Goal: Transaction & Acquisition: Purchase product/service

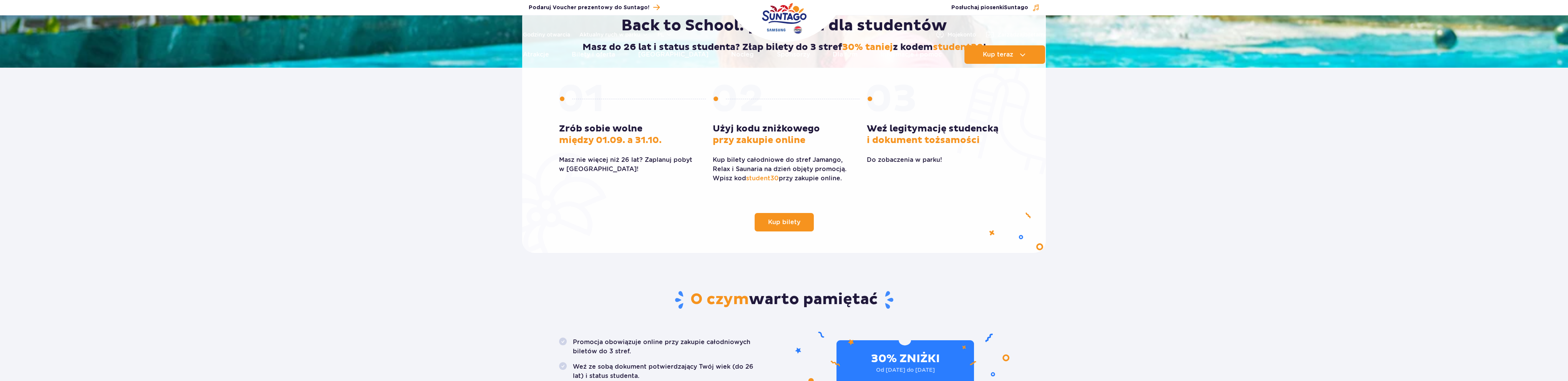
scroll to position [192, 0]
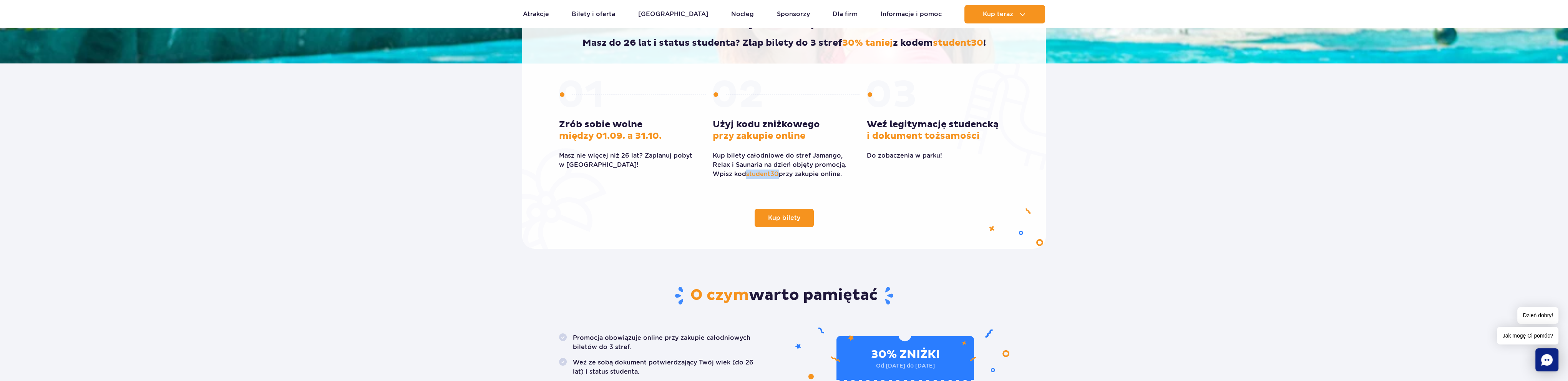
drag, startPoint x: 778, startPoint y: 174, endPoint x: 746, endPoint y: 171, distance: 32.1
click at [746, 171] on p "Kup bilety całodniowe do stref Jamango, Relax i Saunaria na dzień objęty promoc…" at bounding box center [784, 165] width 142 height 28
copy span "student30"
click at [779, 220] on span "Kup bilety" at bounding box center [778, 218] width 32 height 6
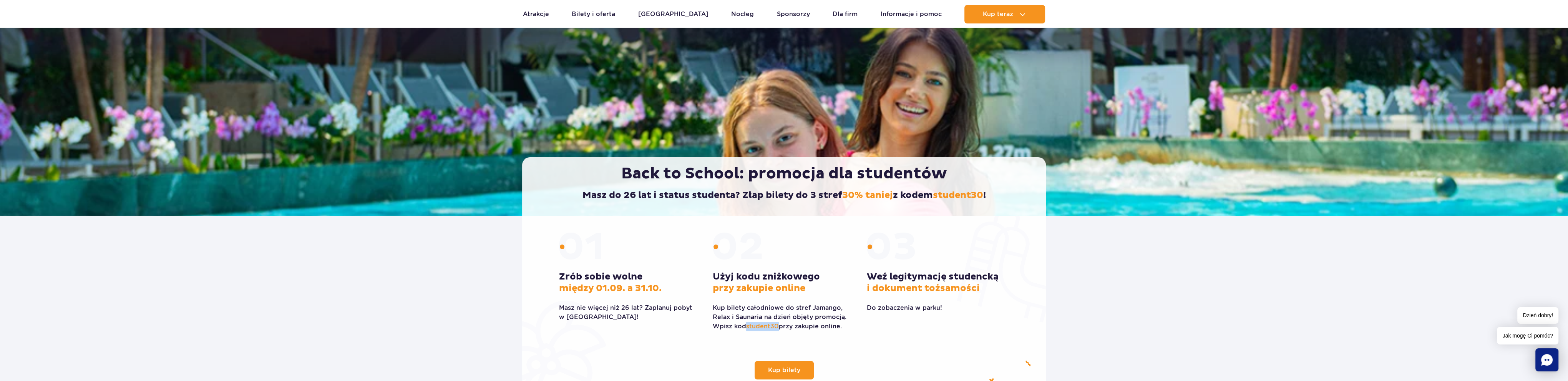
scroll to position [39, 0]
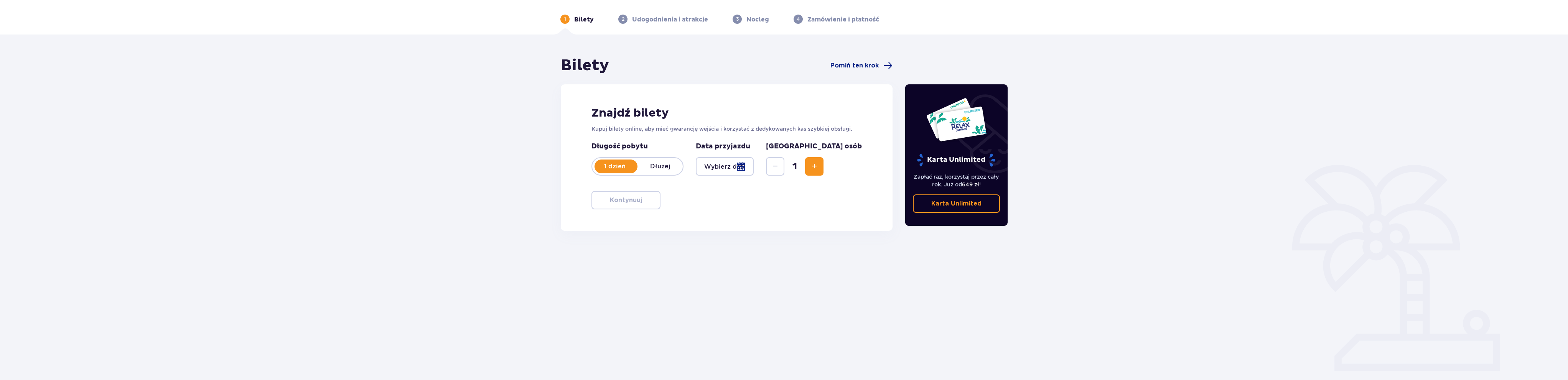
scroll to position [27, 0]
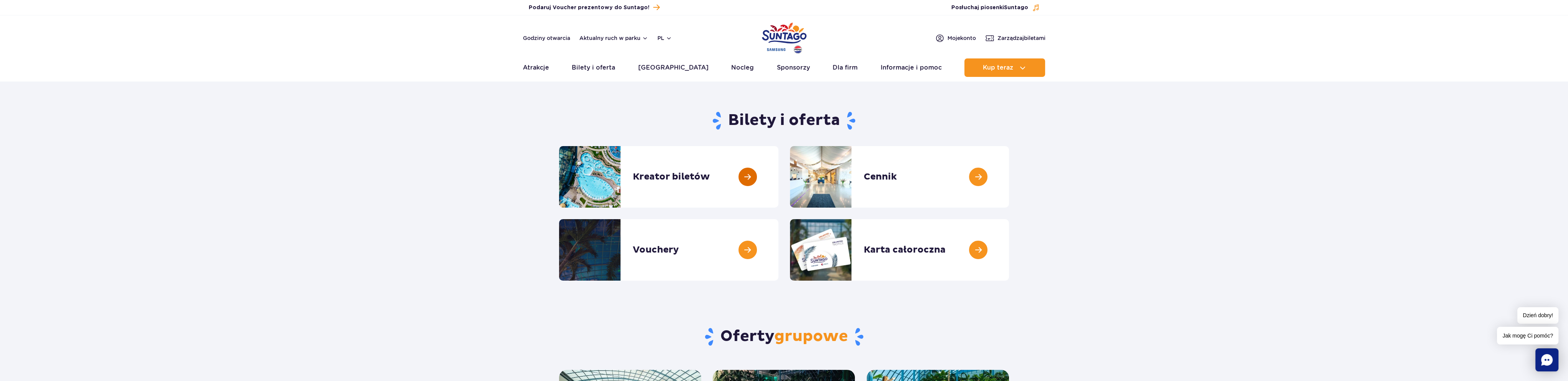
click at [778, 180] on link at bounding box center [778, 177] width 0 height 62
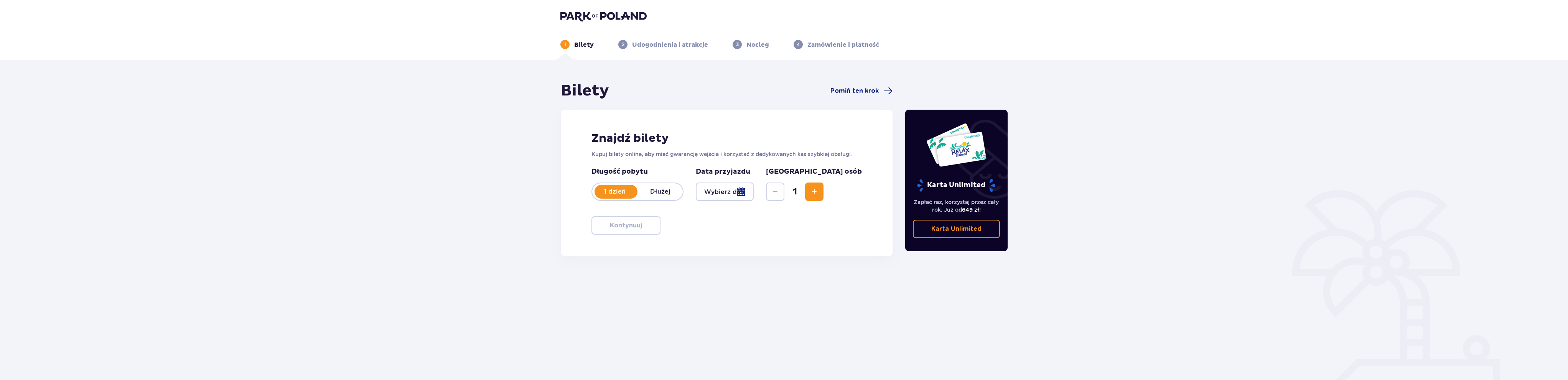
click at [754, 194] on div at bounding box center [725, 192] width 58 height 18
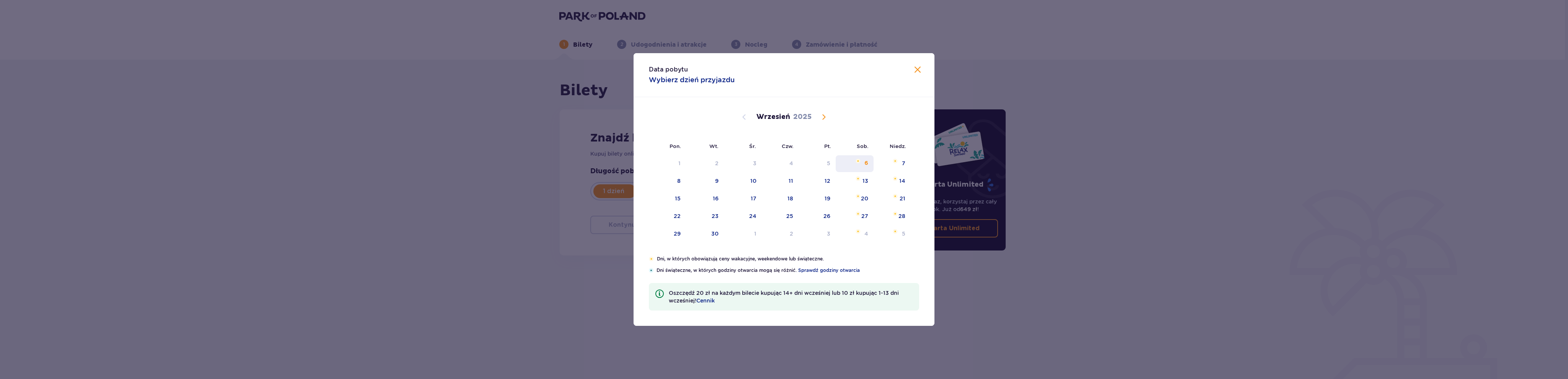
click at [866, 164] on div "6" at bounding box center [866, 163] width 4 height 8
type input "06.09.25"
click at [863, 169] on div "6" at bounding box center [855, 164] width 38 height 17
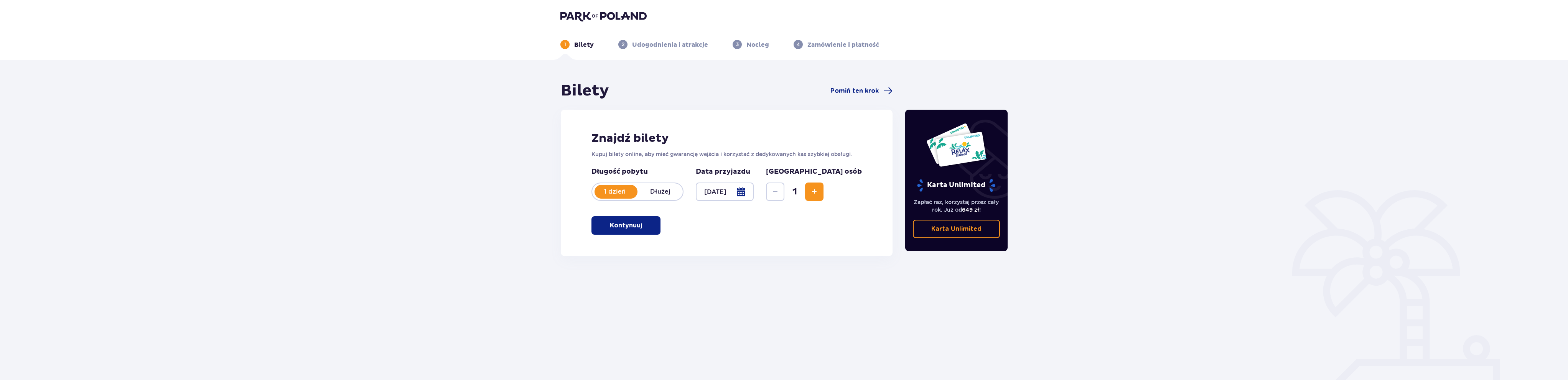
click at [823, 193] on button "Increase" at bounding box center [814, 192] width 18 height 18
click at [823, 192] on button "Increase" at bounding box center [814, 192] width 18 height 18
click at [620, 228] on p "Kontynuuj" at bounding box center [626, 226] width 32 height 9
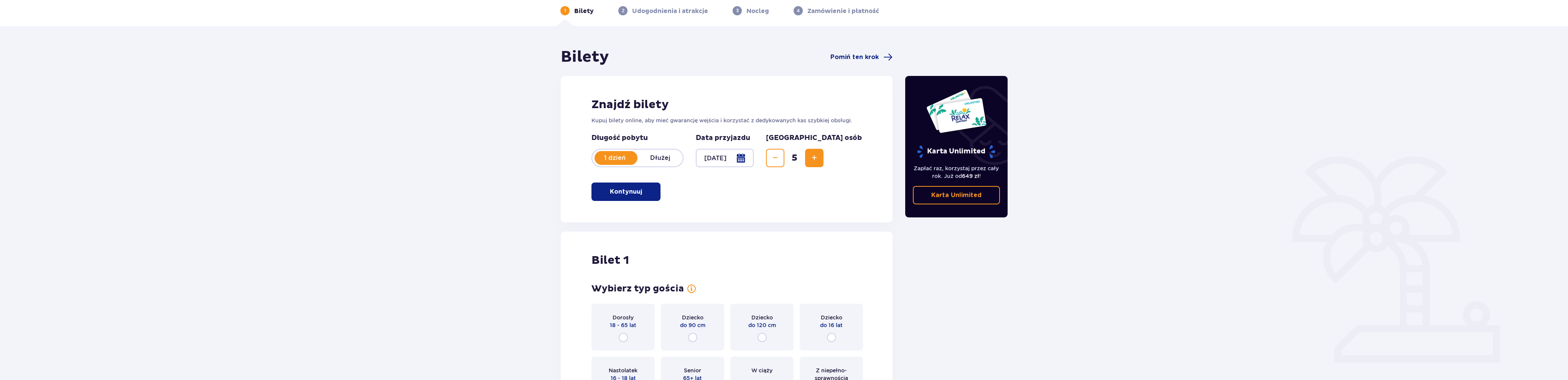
scroll to position [26, 0]
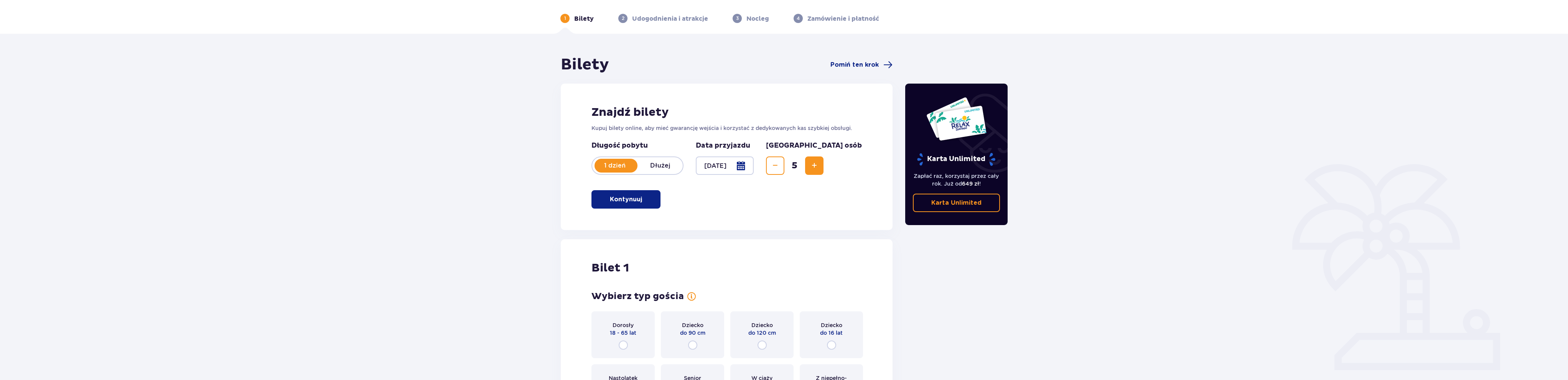
click at [780, 169] on span "Decrease" at bounding box center [775, 165] width 9 height 9
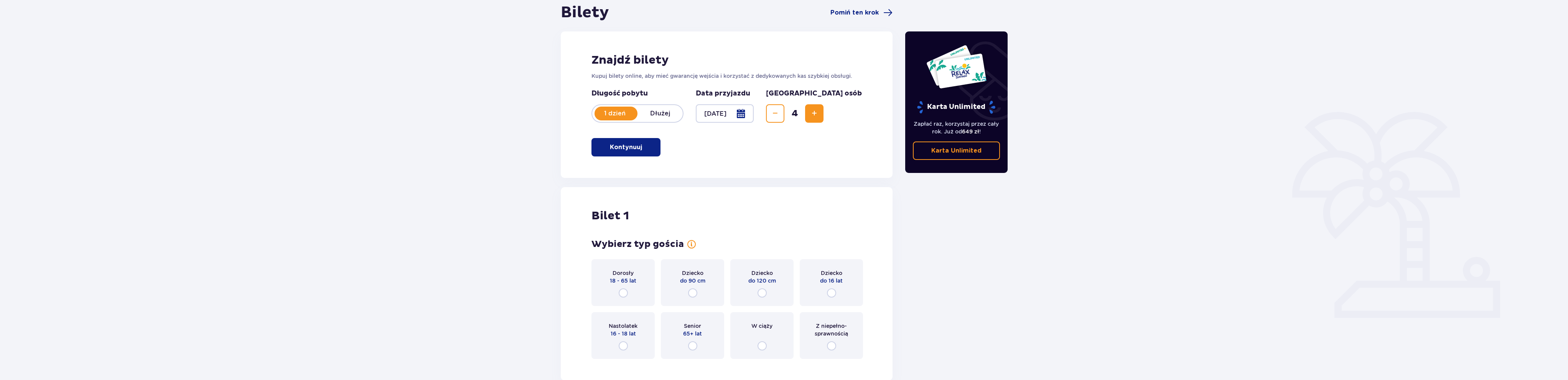
scroll to position [103, 0]
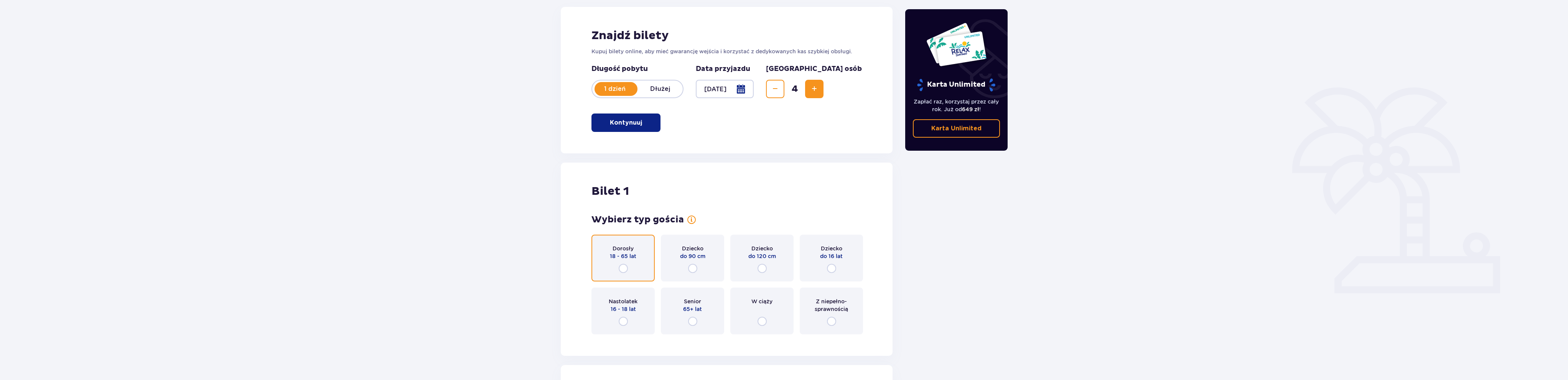
click at [626, 269] on input "radio" at bounding box center [623, 268] width 9 height 9
radio input "true"
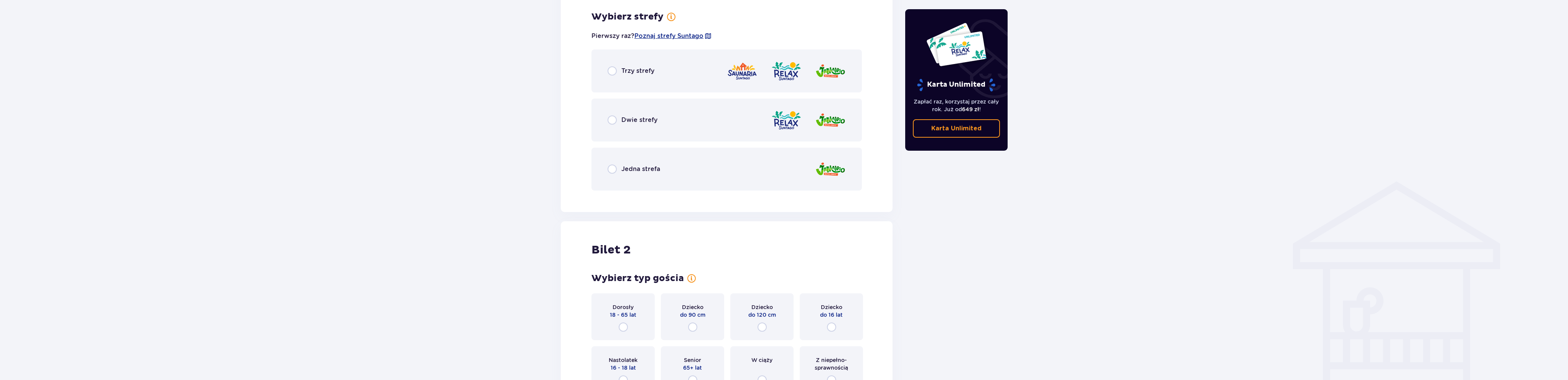
scroll to position [443, 0]
click at [623, 168] on p "Jedna strefa" at bounding box center [641, 167] width 39 height 9
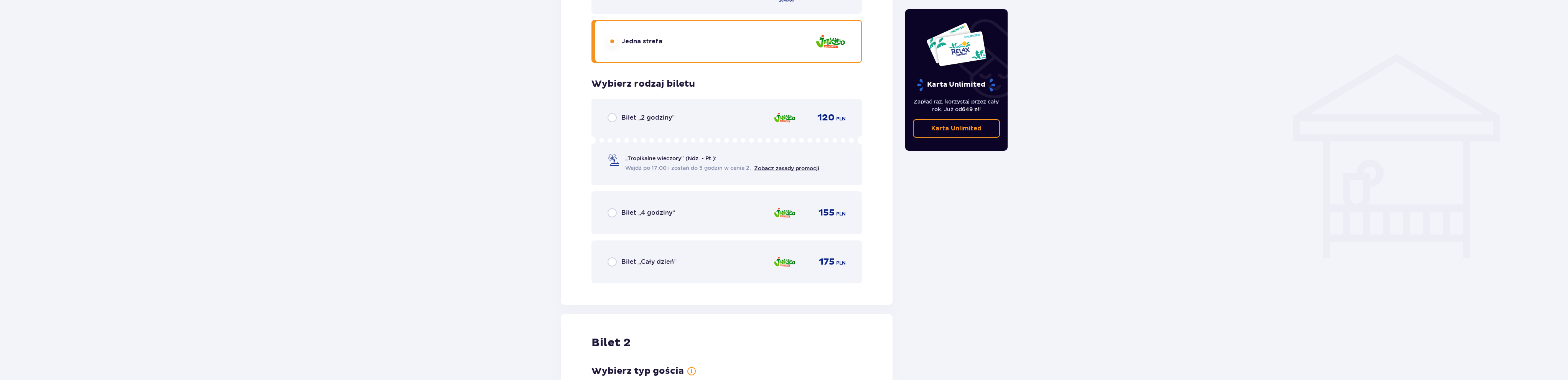
scroll to position [562, 0]
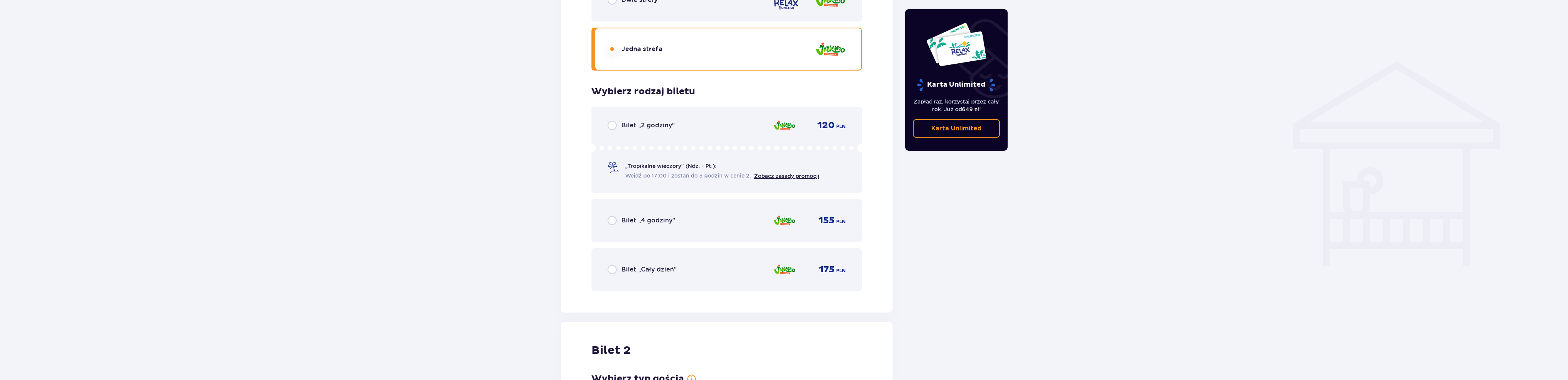
click at [614, 274] on div "Bilet „Cały dzień” 175 PLN" at bounding box center [726, 270] width 238 height 16
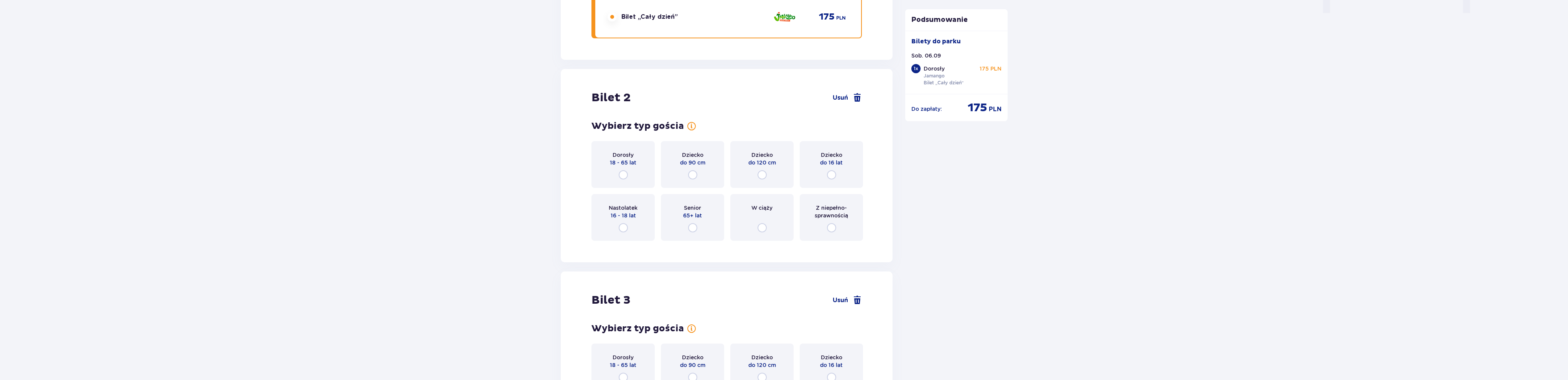
scroll to position [874, 0]
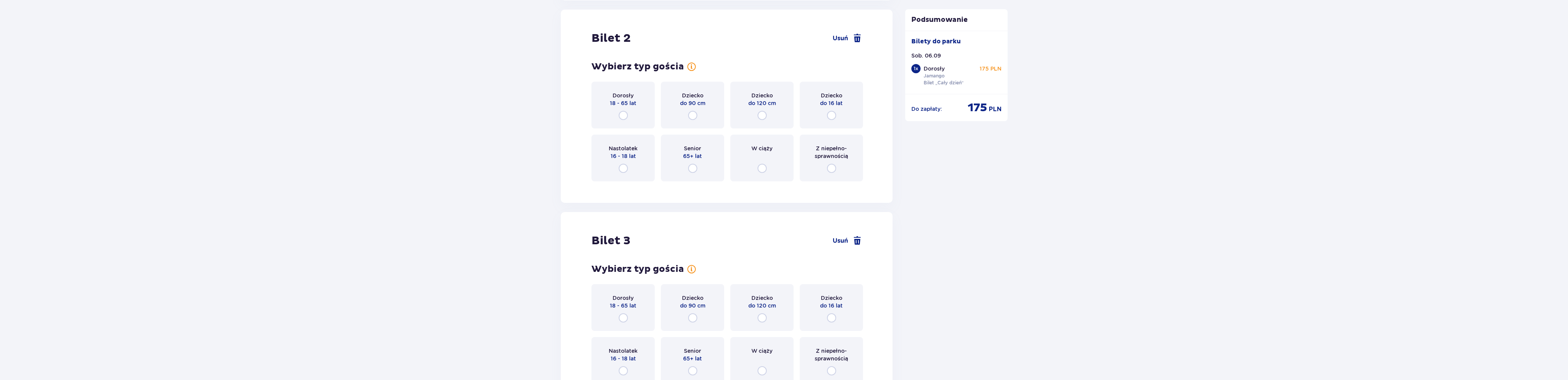
click at [631, 113] on div "Dorosły 18 - 65 lat" at bounding box center [623, 105] width 63 height 47
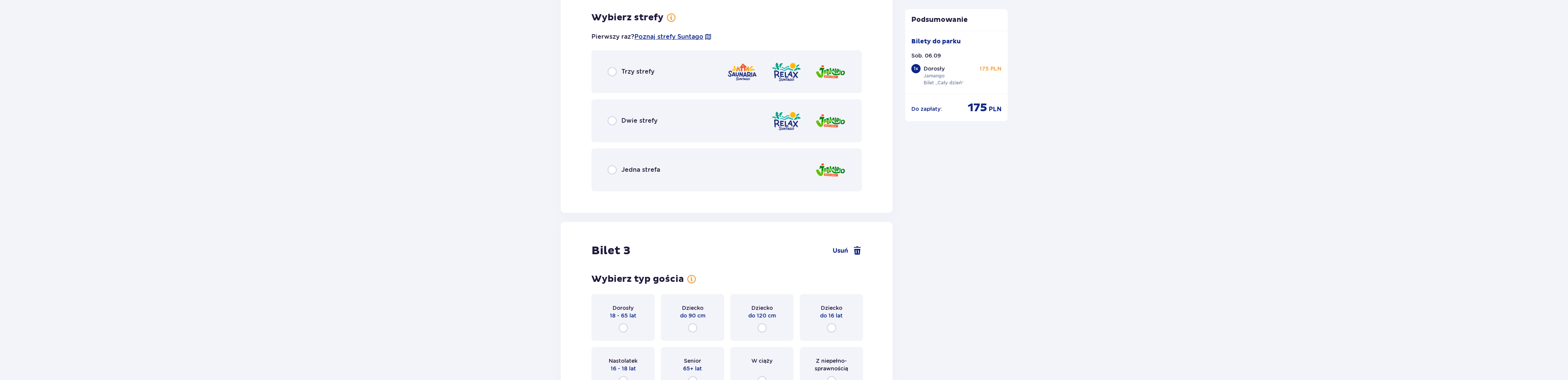
scroll to position [1061, 0]
click at [632, 167] on p "Jedna strefa" at bounding box center [641, 168] width 39 height 9
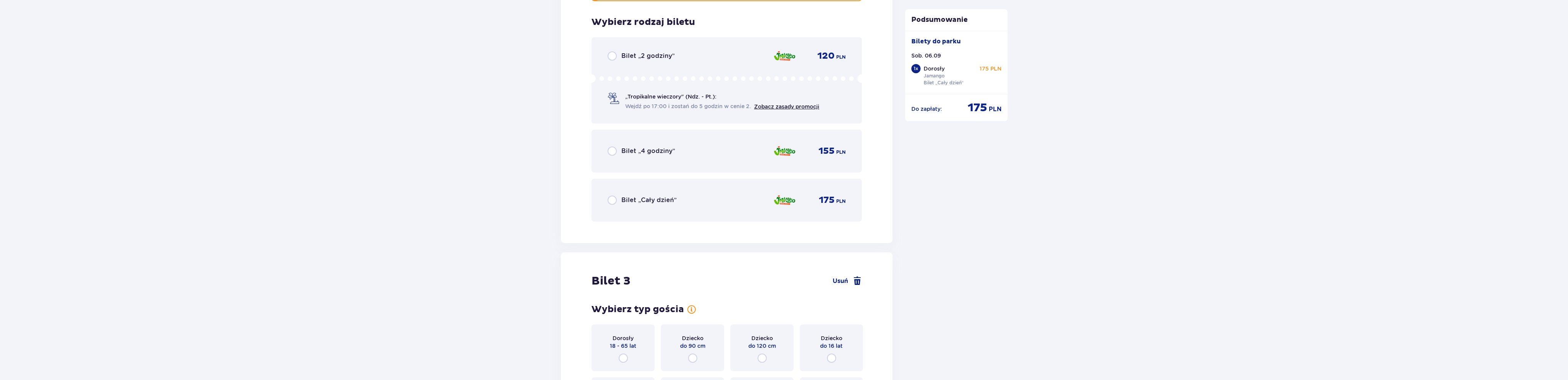
scroll to position [1256, 0]
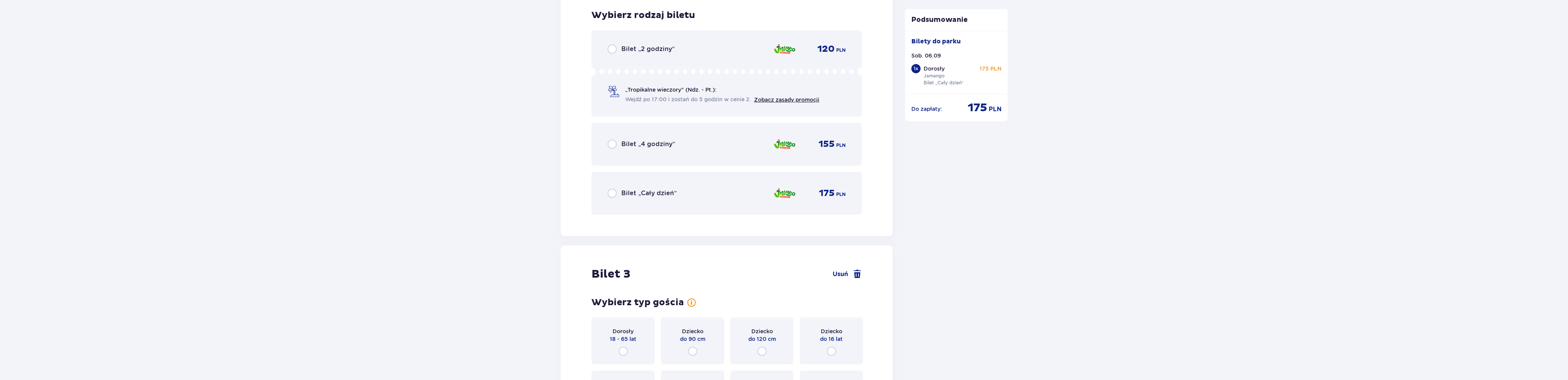
click at [635, 200] on div "Bilet „Cały dzień” 175 PLN" at bounding box center [726, 193] width 238 height 16
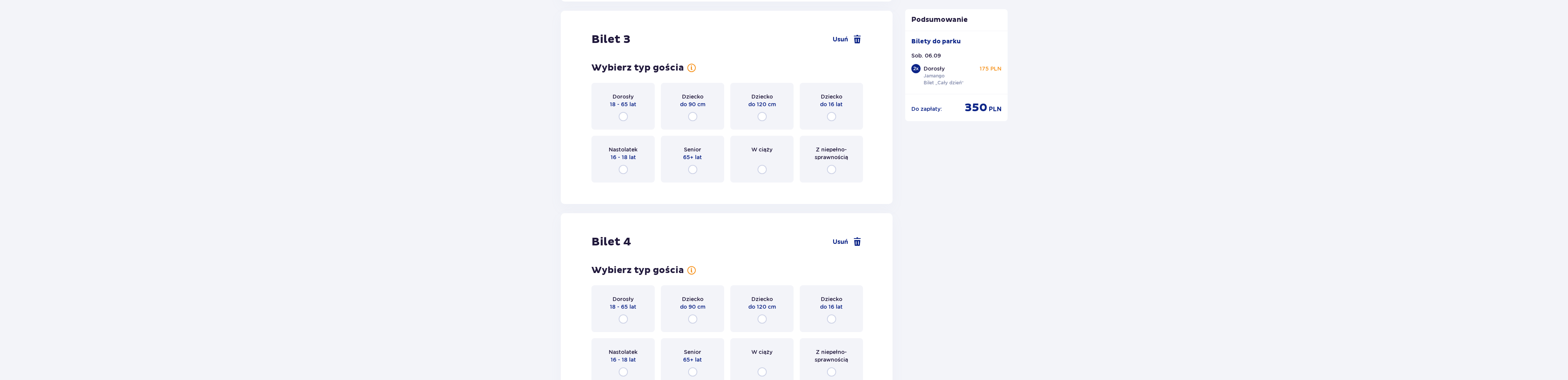
scroll to position [1491, 0]
click at [839, 110] on div "Dziecko do 16 lat" at bounding box center [831, 106] width 63 height 47
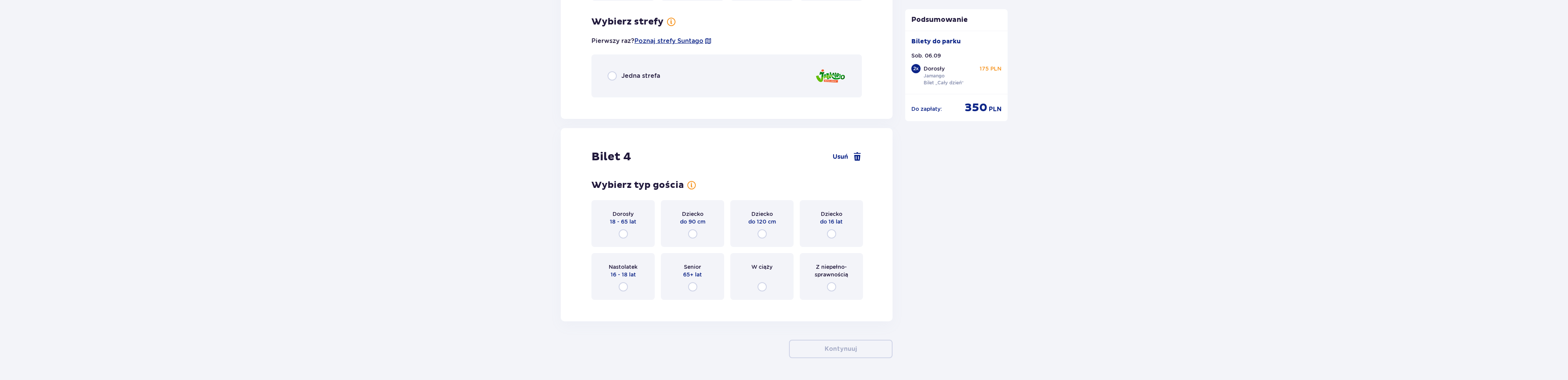
scroll to position [1679, 0]
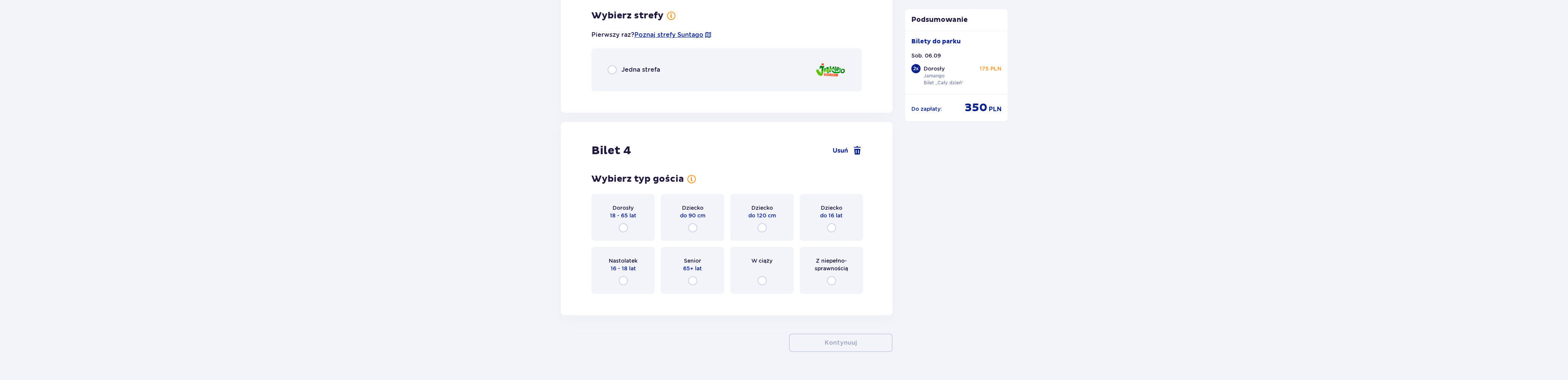
click at [628, 75] on div "Jedna strefa" at bounding box center [726, 70] width 270 height 43
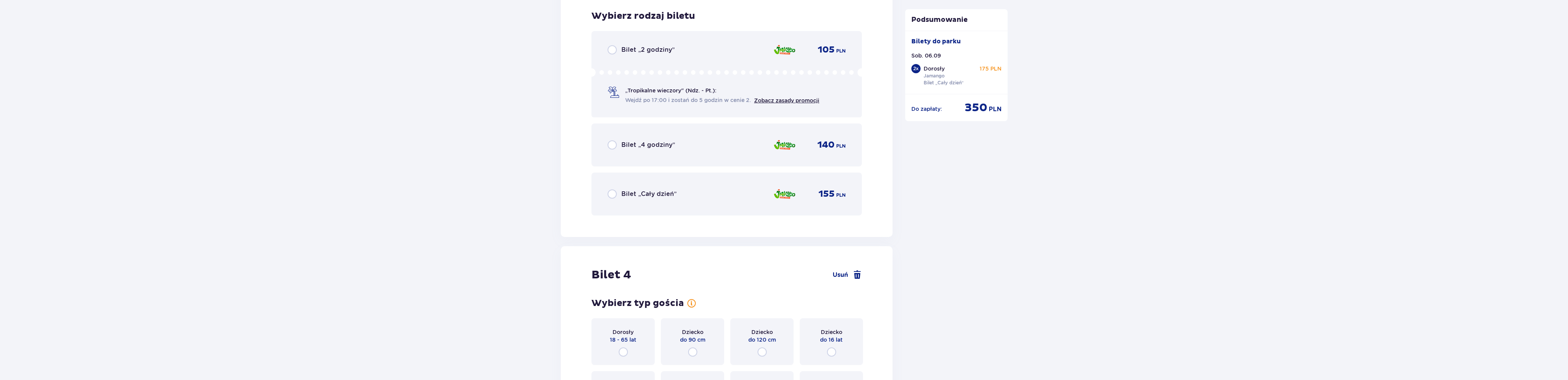
scroll to position [1776, 0]
click at [671, 195] on p "Bilet „Cały dzień”" at bounding box center [649, 194] width 55 height 9
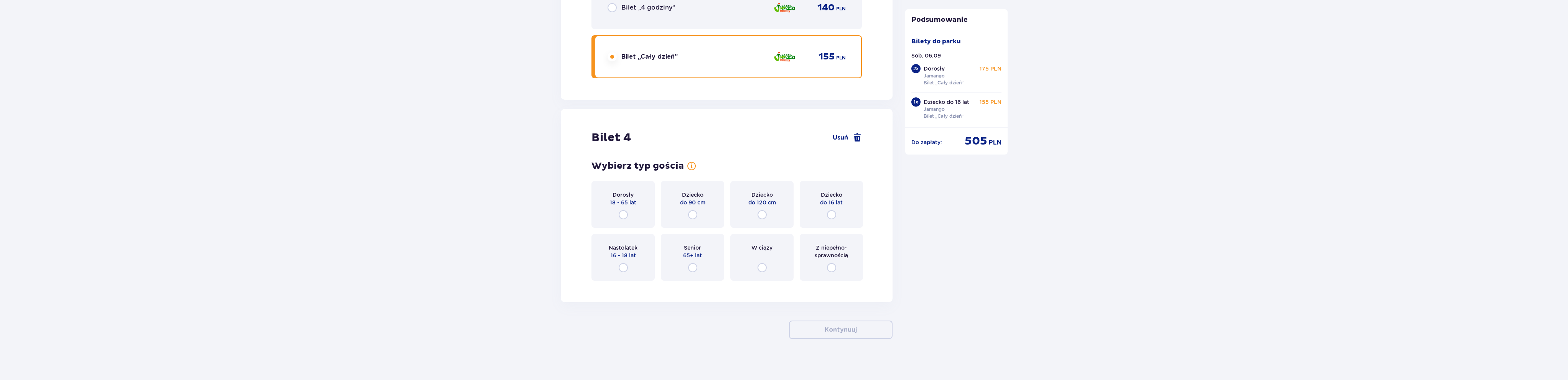
scroll to position [1916, 0]
click at [830, 207] on input "radio" at bounding box center [831, 210] width 9 height 9
radio input "true"
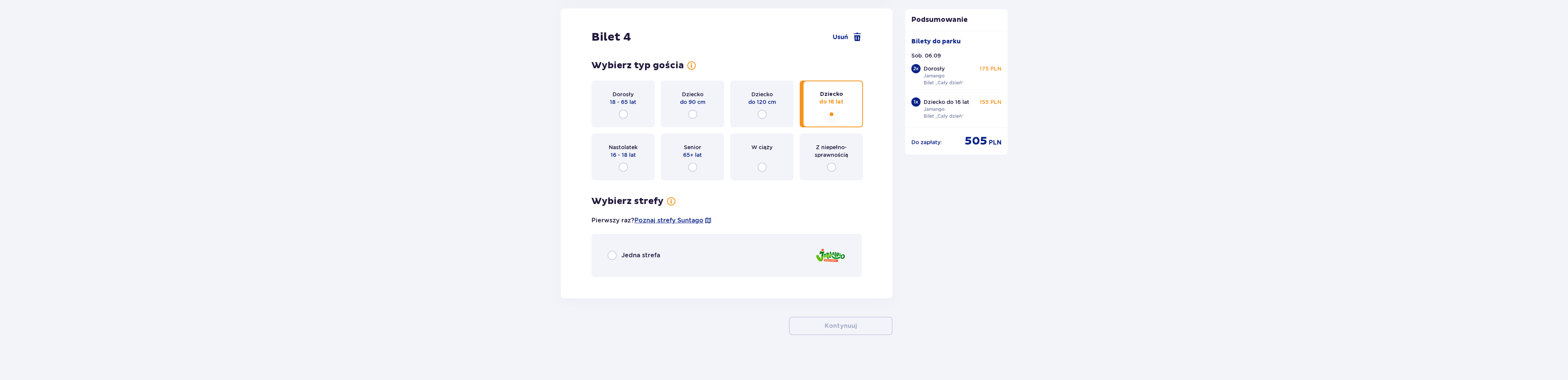
click at [759, 259] on div "Jedna strefa" at bounding box center [726, 256] width 270 height 43
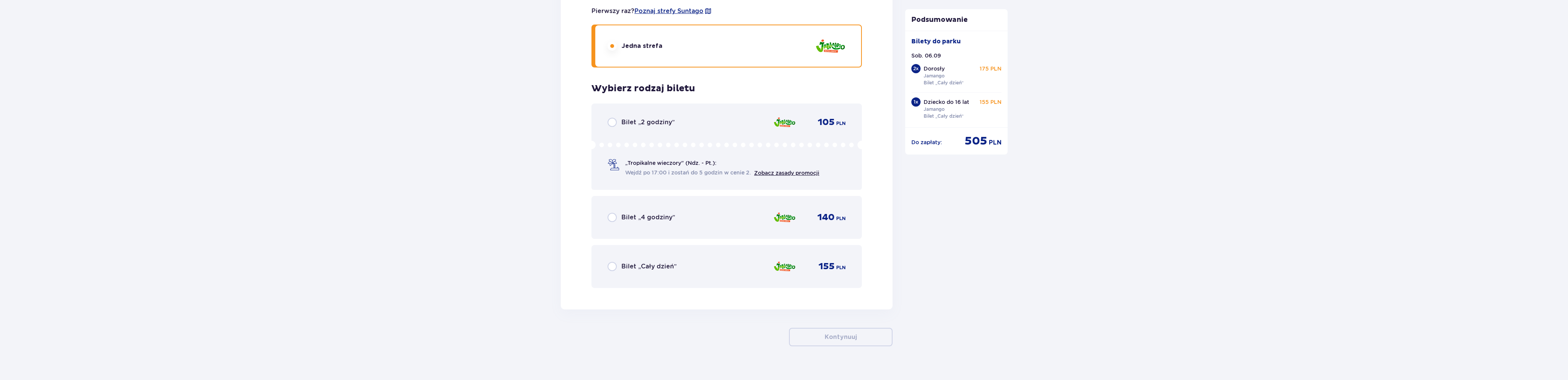
scroll to position [2233, 0]
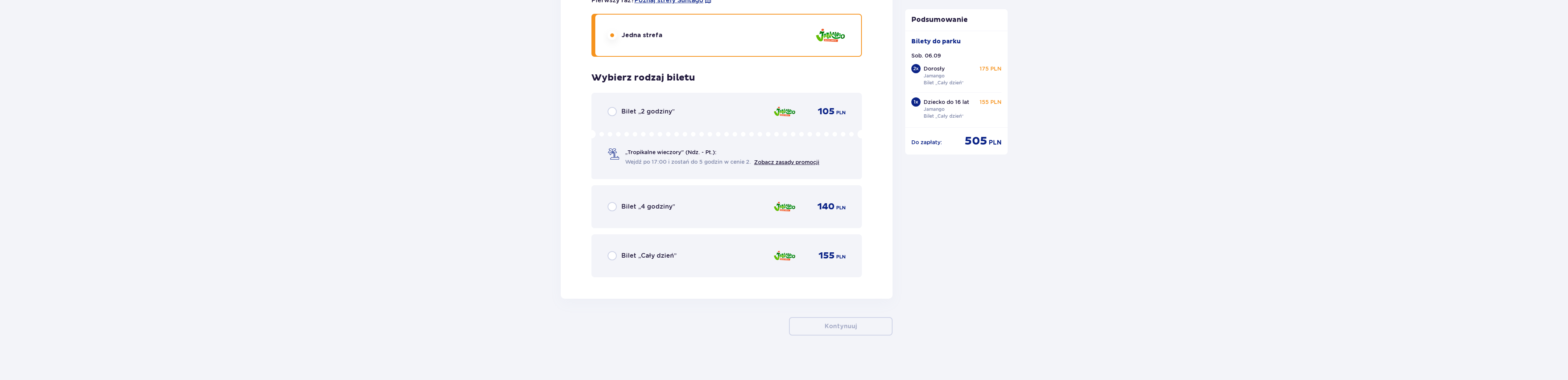
click at [695, 256] on div "Bilet „Cały dzień” 155 PLN" at bounding box center [726, 256] width 238 height 16
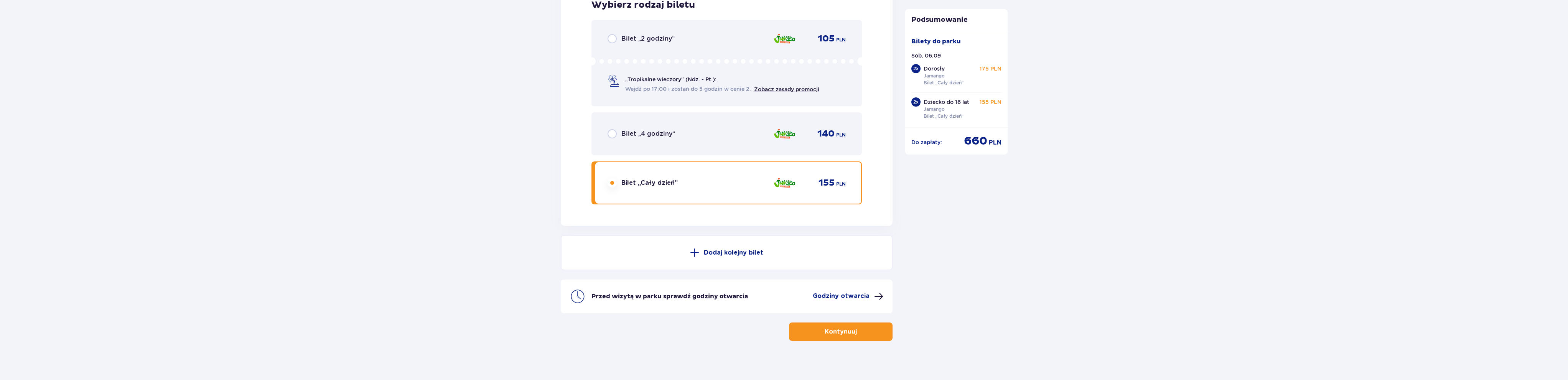
scroll to position [2311, 0]
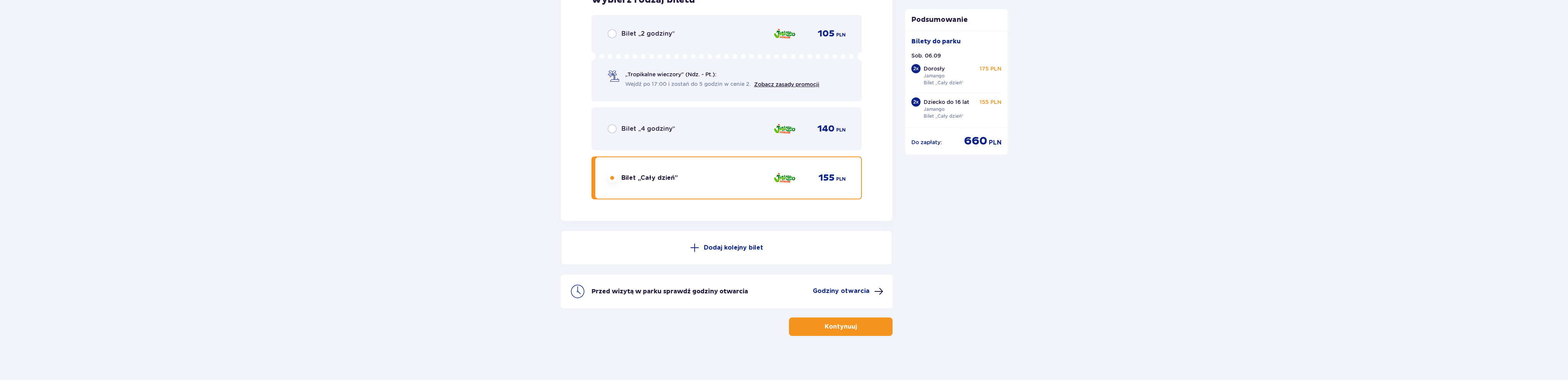
click at [835, 329] on p "Kontynuuj" at bounding box center [840, 327] width 32 height 9
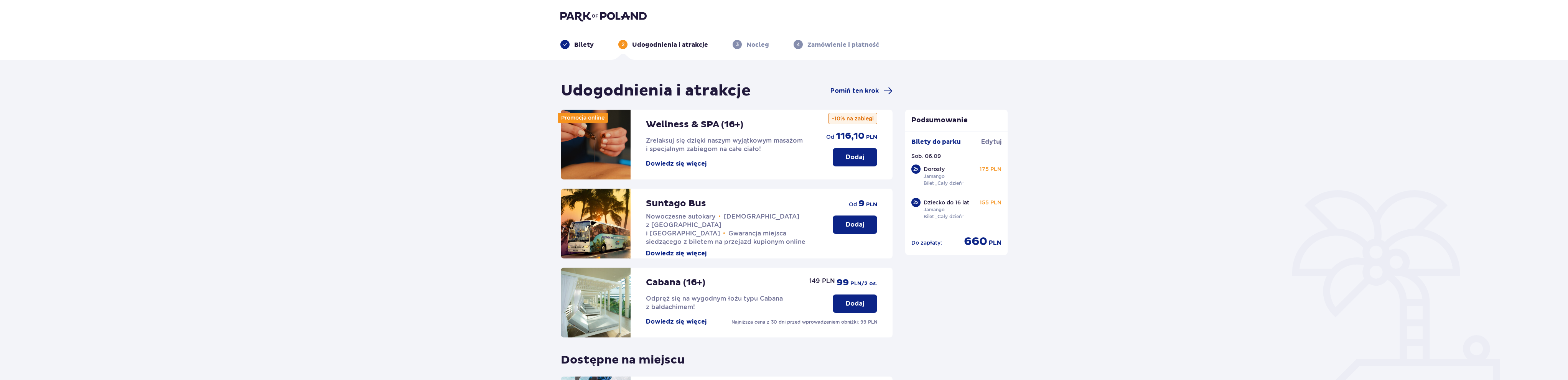
click at [951, 144] on p "Bilety do parku" at bounding box center [936, 142] width 49 height 9
drag, startPoint x: 935, startPoint y: 212, endPoint x: 936, endPoint y: 190, distance: 22.0
click at [936, 211] on p "Jamango" at bounding box center [934, 209] width 21 height 7
drag, startPoint x: 931, startPoint y: 171, endPoint x: 931, endPoint y: 143, distance: 28.0
click at [931, 171] on p "Dorosły" at bounding box center [934, 169] width 21 height 8
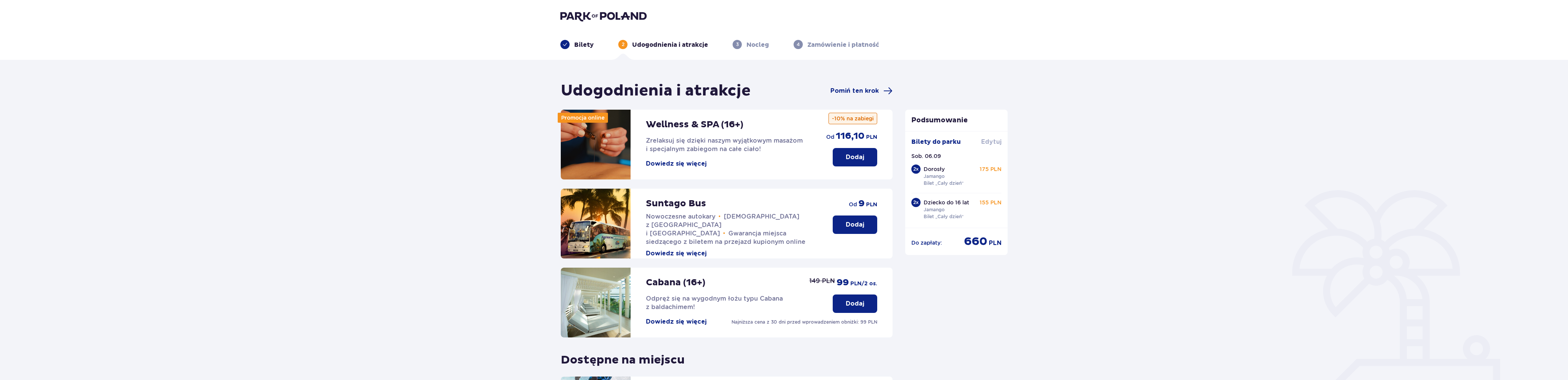
click at [998, 140] on span "Edytuj" at bounding box center [991, 142] width 20 height 9
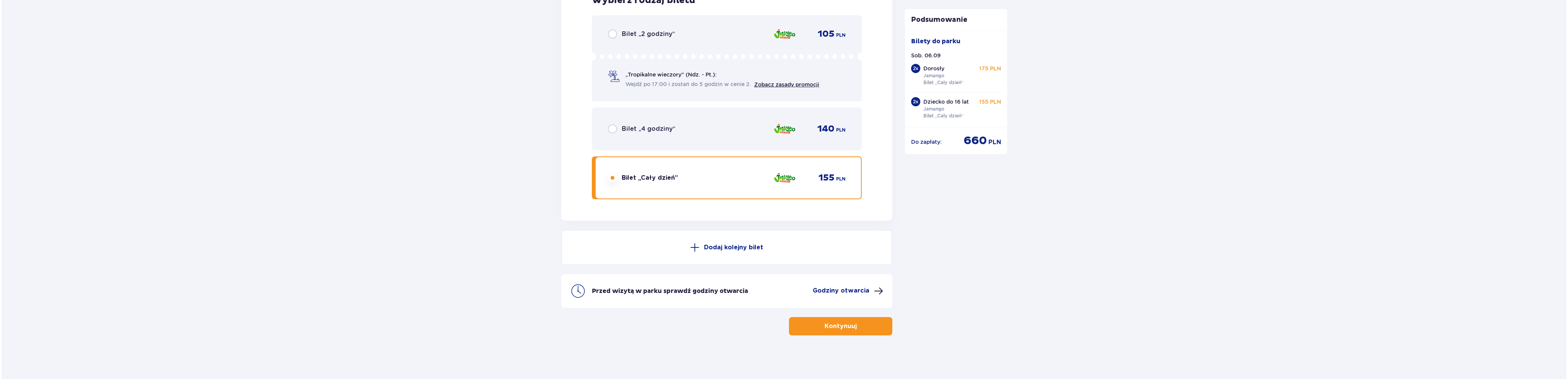
scroll to position [2305, 0]
click at [664, 292] on p "Przed wizytą w parku sprawdź godziny otwarcia" at bounding box center [668, 291] width 156 height 9
click at [853, 289] on p "Godziny otwarcia" at bounding box center [839, 290] width 57 height 9
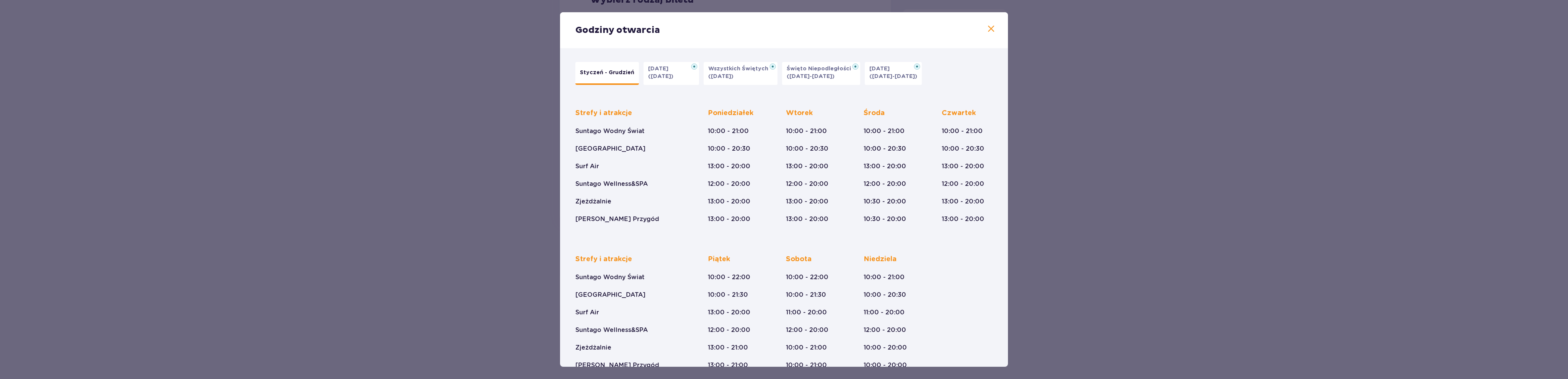
click at [670, 75] on p "(31.10.25)" at bounding box center [661, 76] width 26 height 8
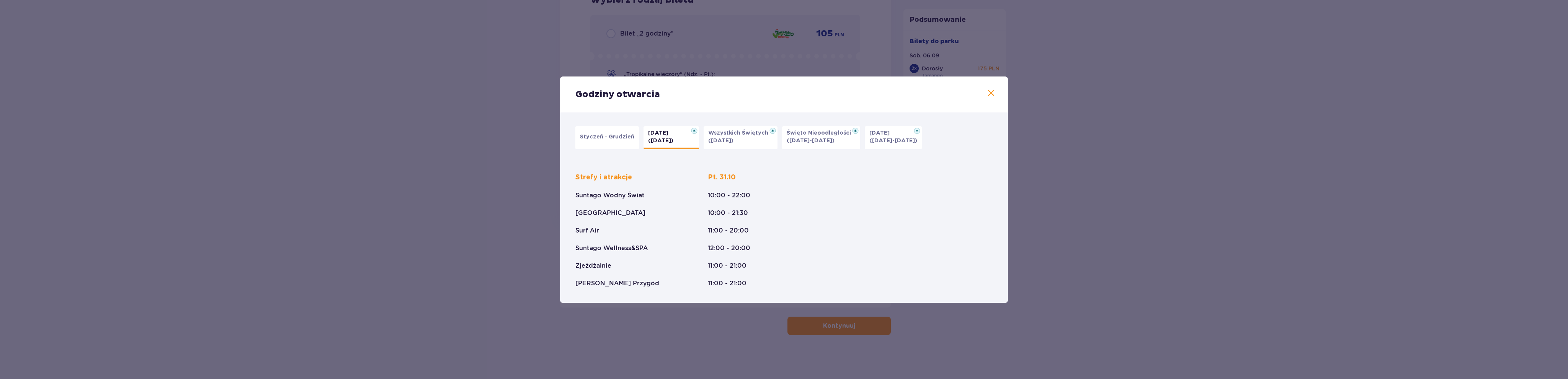
click at [611, 142] on button "Styczeń - Grudzień" at bounding box center [607, 138] width 63 height 23
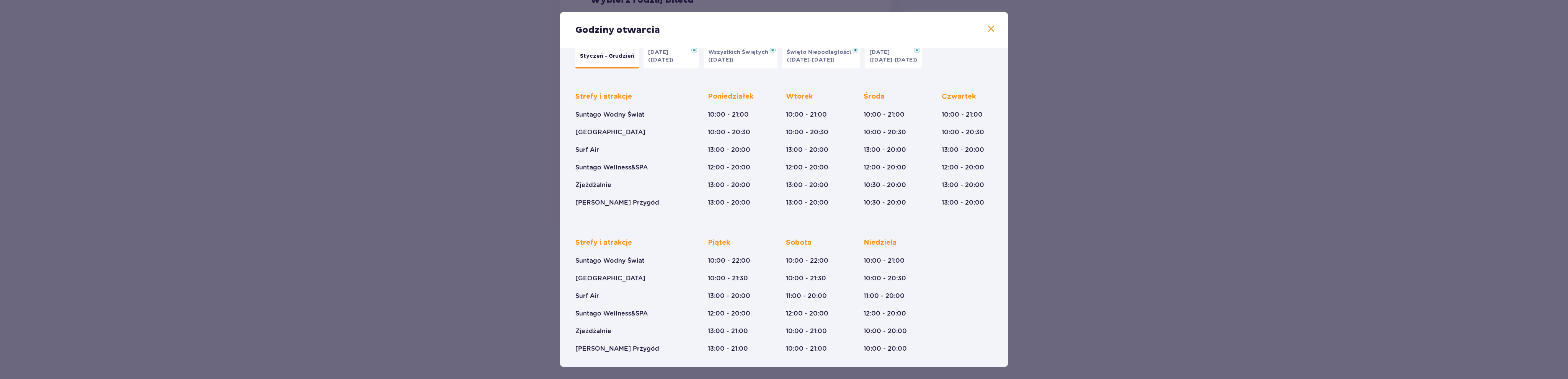
scroll to position [18, 0]
